Goal: Find specific page/section: Find specific page/section

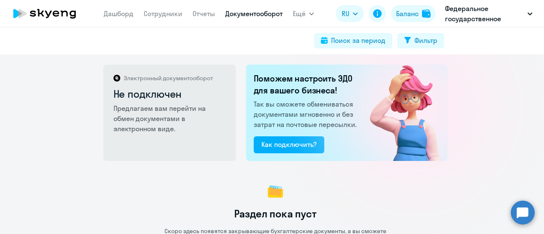
drag, startPoint x: 544, startPoint y: 53, endPoint x: 544, endPoint y: 139, distance: 85.4
click at [544, 139] on div "Поиск за период Фильтр Электронный документооборот Не подключен Предлагаем вам …" at bounding box center [272, 130] width 544 height 207
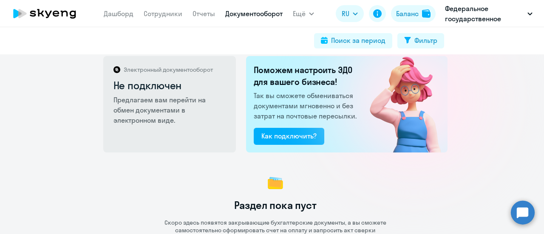
scroll to position [3, 0]
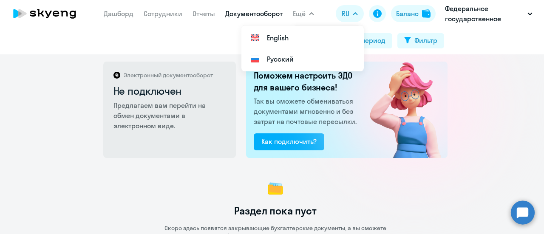
click at [308, 10] on button "Ещё" at bounding box center [303, 13] width 21 height 17
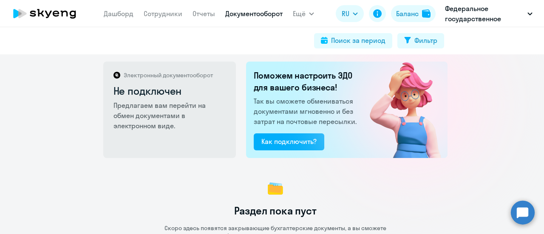
click at [308, 14] on button "Ещё" at bounding box center [303, 13] width 21 height 17
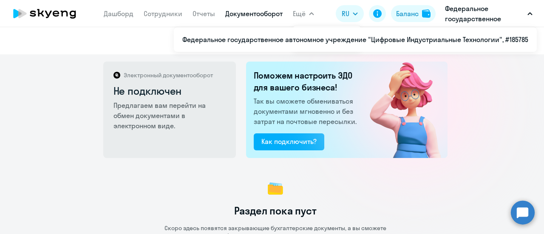
click at [474, 14] on p "Федеральное государственное автономное учреждение "Цифровые Индустриальные Техн…" at bounding box center [484, 13] width 79 height 20
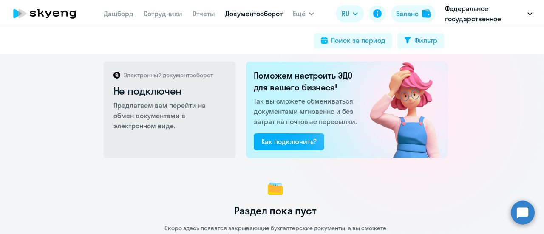
click at [474, 14] on p "Федеральное государственное автономное учреждение "Цифровые Индустриальные Техн…" at bounding box center [484, 13] width 79 height 20
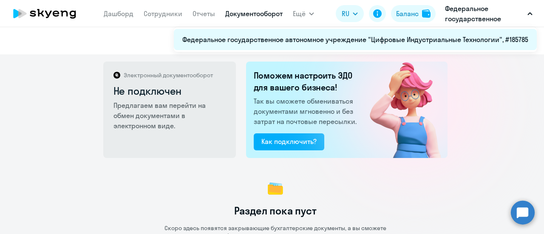
click at [467, 41] on li "Федеральное государственное автономное учреждение "Цифровые Индустриальные Техн…" at bounding box center [355, 39] width 363 height 21
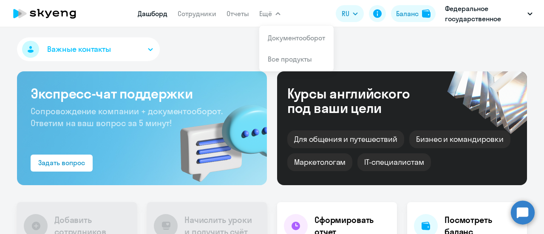
click at [273, 21] on button "Ещё" at bounding box center [269, 13] width 21 height 17
